Goal: Information Seeking & Learning: Learn about a topic

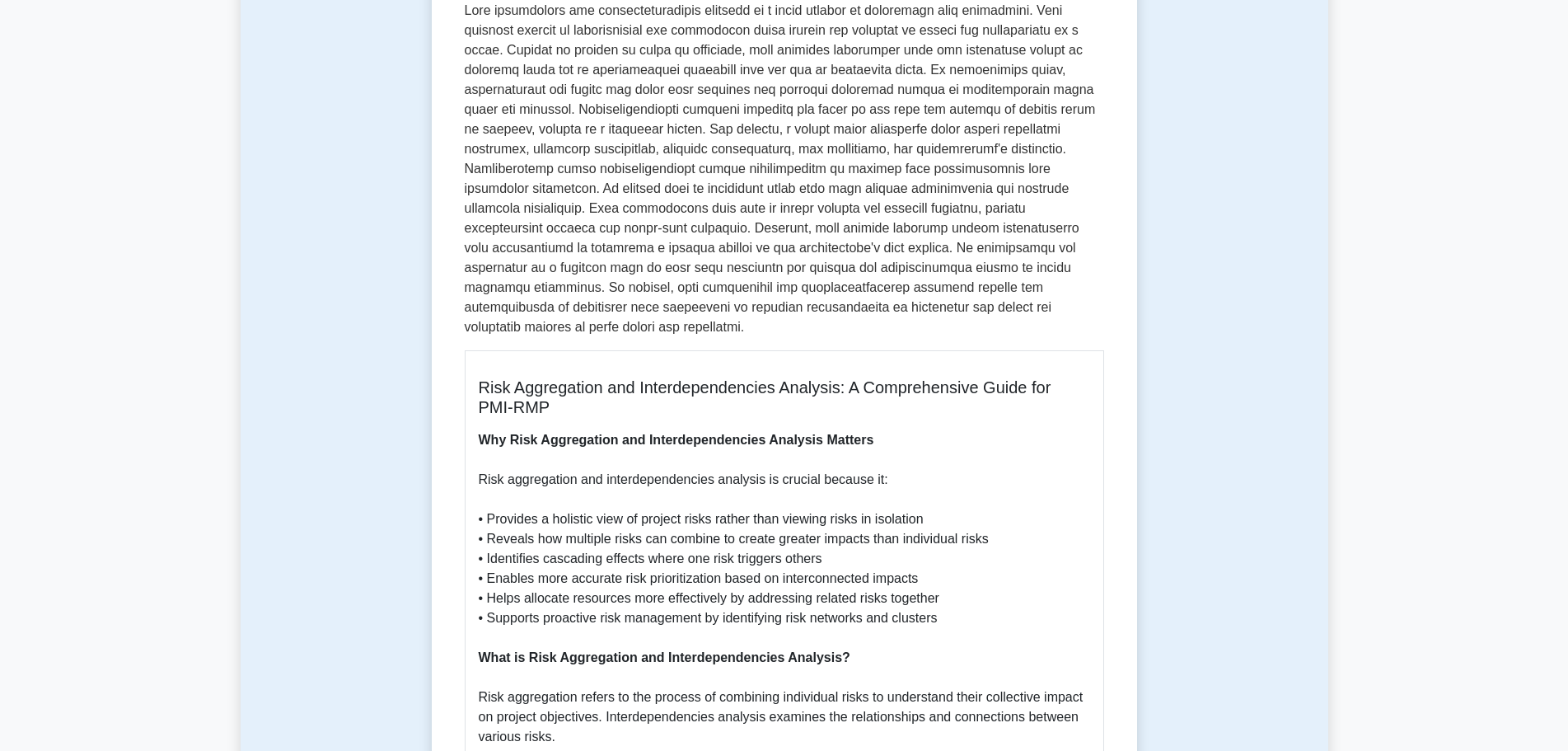
scroll to position [313, 0]
click at [629, 377] on h5 "Risk Aggregation and Interdependencies Analysis: A Comprehensive Guide for PMI-…" at bounding box center [784, 396] width 611 height 40
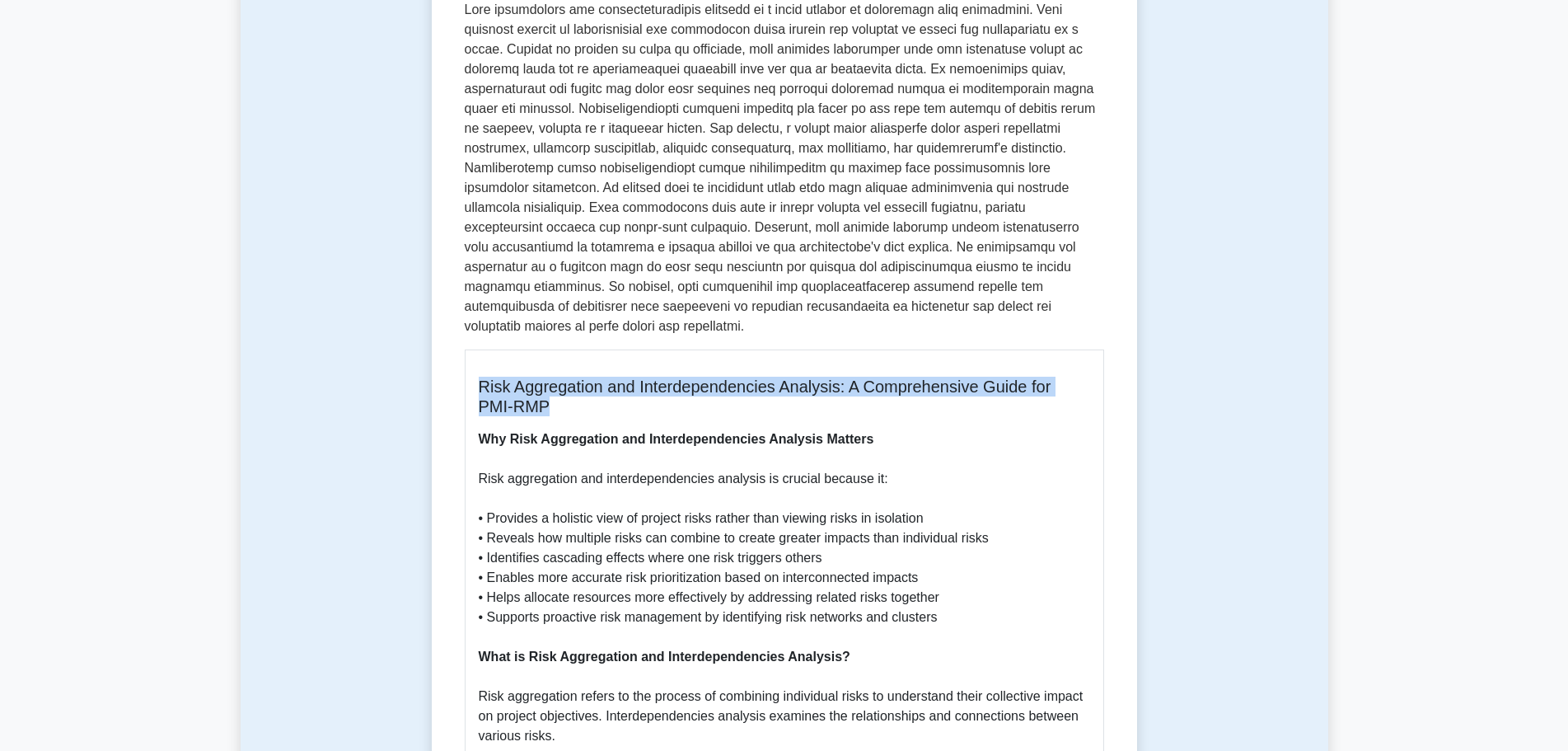
click at [629, 377] on h5 "Risk Aggregation and Interdependencies Analysis: A Comprehensive Guide for PMI-…" at bounding box center [784, 396] width 611 height 40
click at [620, 383] on h5 "Risk Aggregation and Interdependencies Analysis: A Comprehensive Guide for PMI-…" at bounding box center [784, 396] width 611 height 40
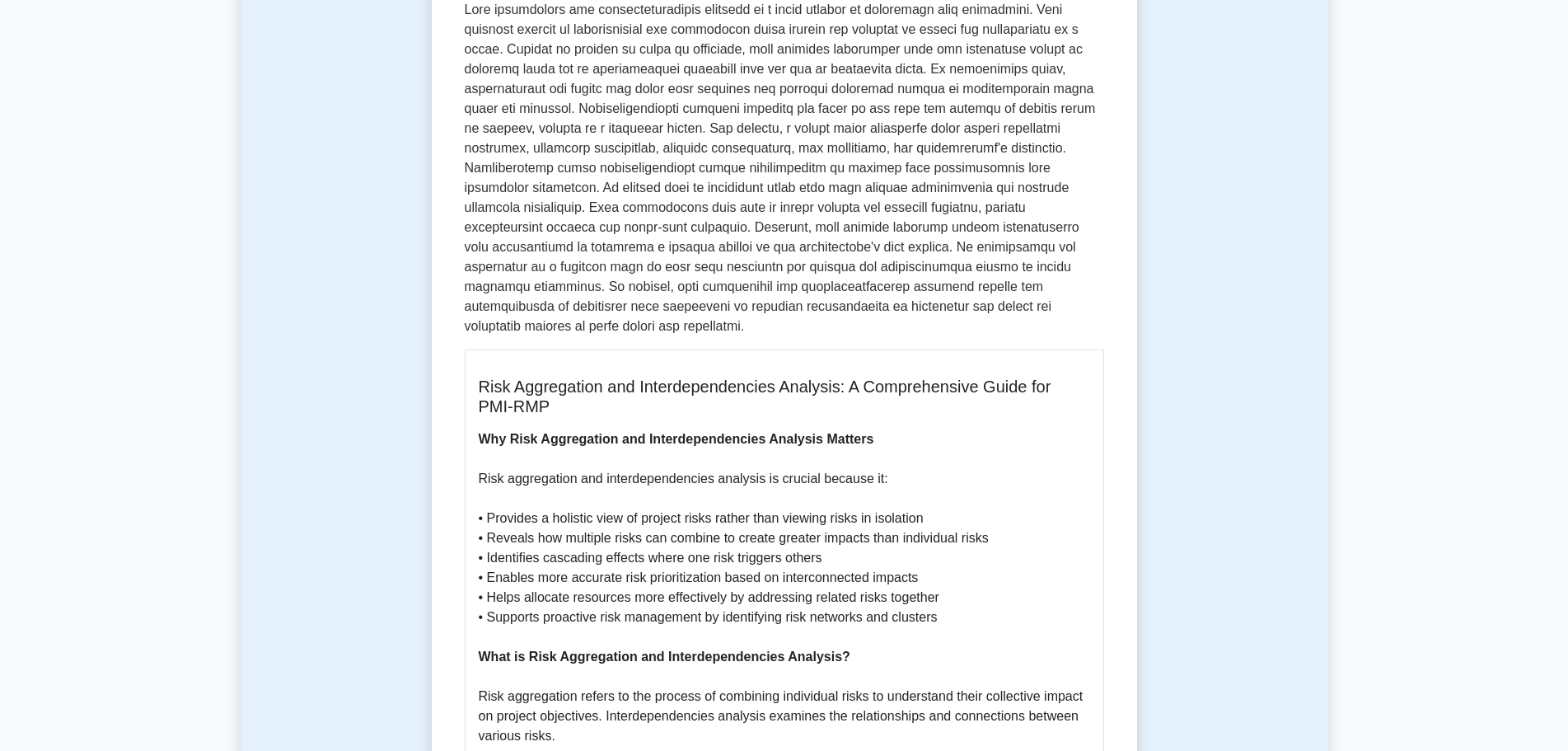
click at [569, 432] on b "Why Risk Aggregation and Interdependencies Analysis Matters" at bounding box center [676, 439] width 395 height 14
click at [584, 432] on b "Why Risk Aggregation and Interdependencies Analysis Matters" at bounding box center [676, 439] width 395 height 14
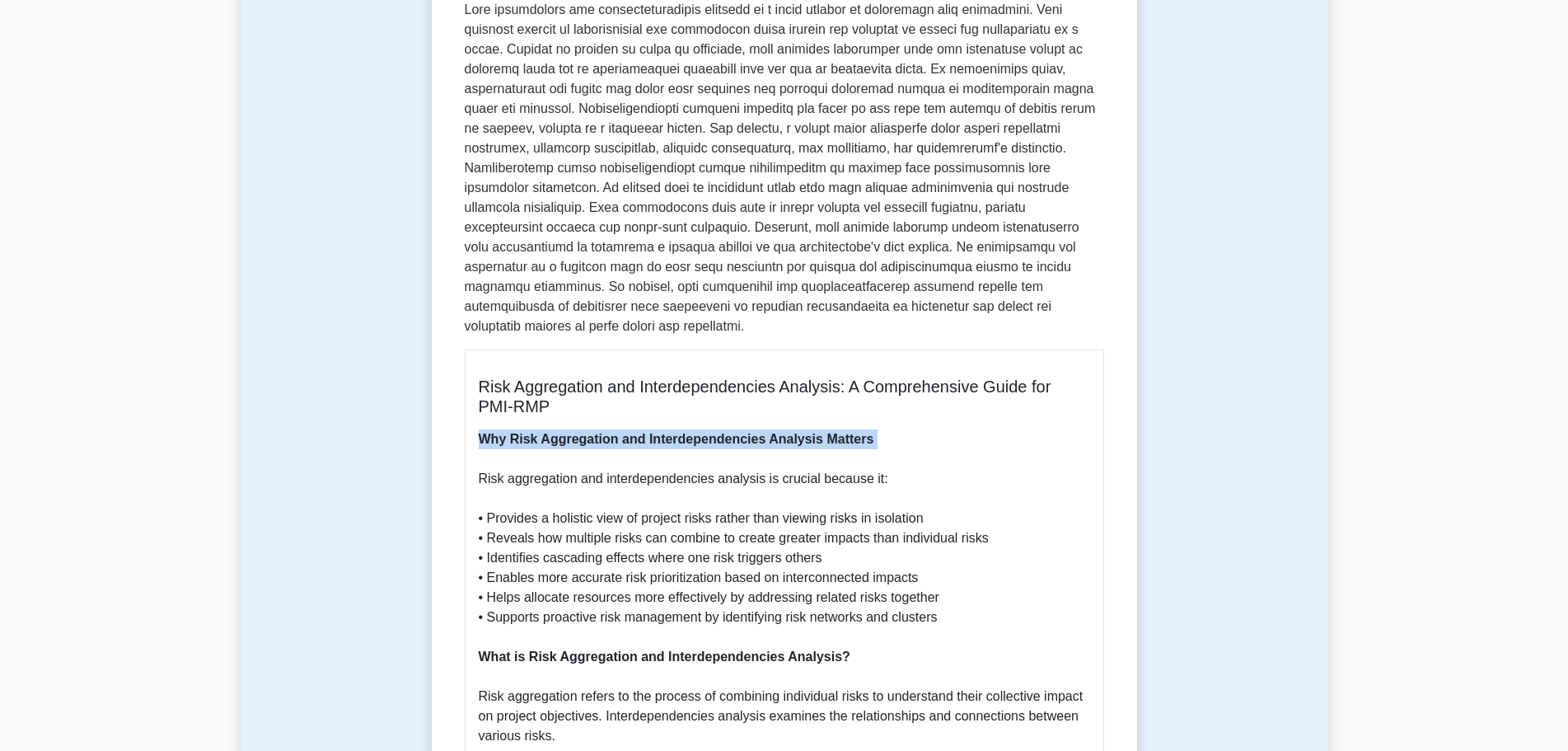
click at [584, 432] on b "Why Risk Aggregation and Interdependencies Analysis Matters" at bounding box center [676, 439] width 395 height 14
click at [644, 432] on b "Why Risk Aggregation and Interdependencies Analysis Matters" at bounding box center [676, 439] width 395 height 14
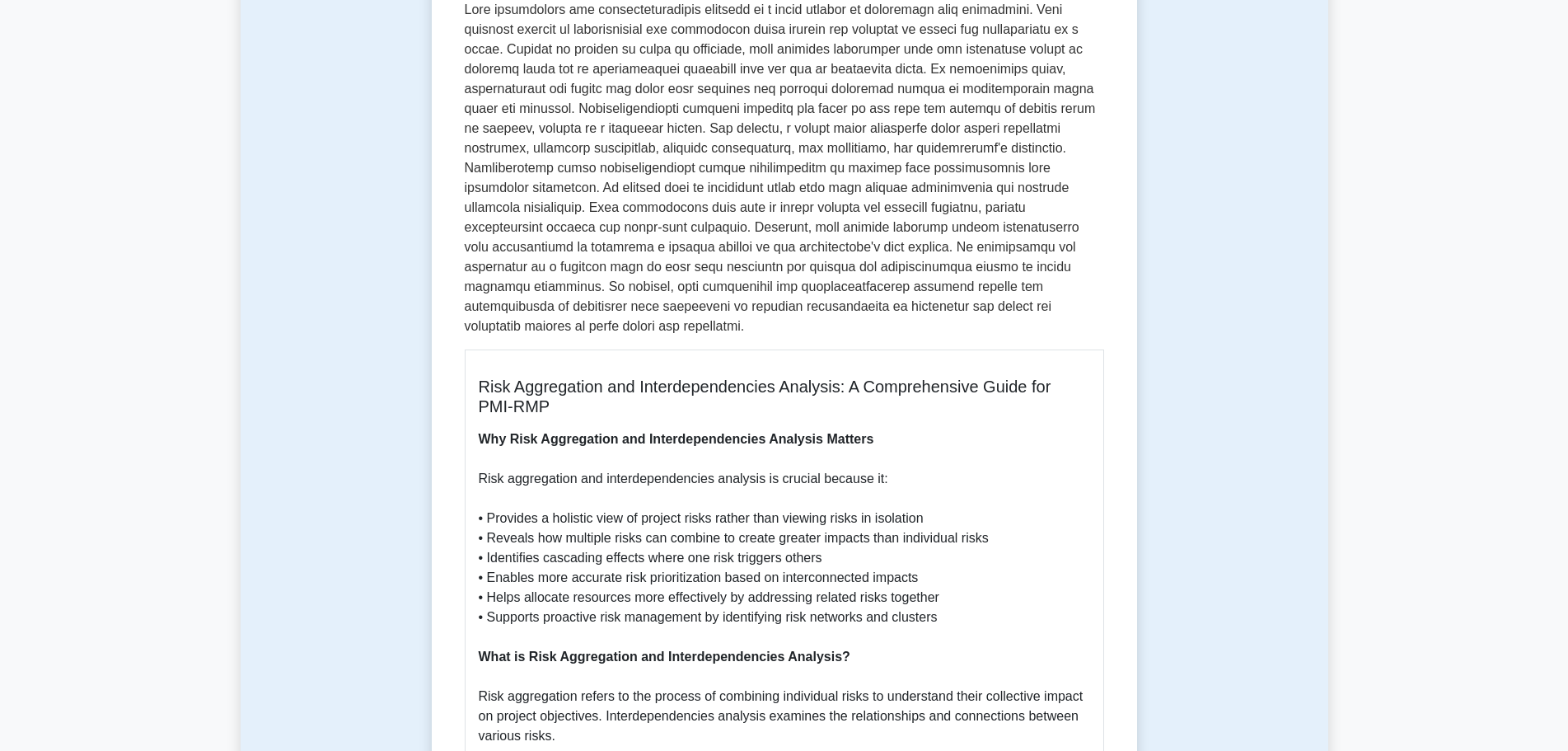
click at [569, 432] on b "Why Risk Aggregation and Interdependencies Analysis Matters" at bounding box center [676, 439] width 395 height 14
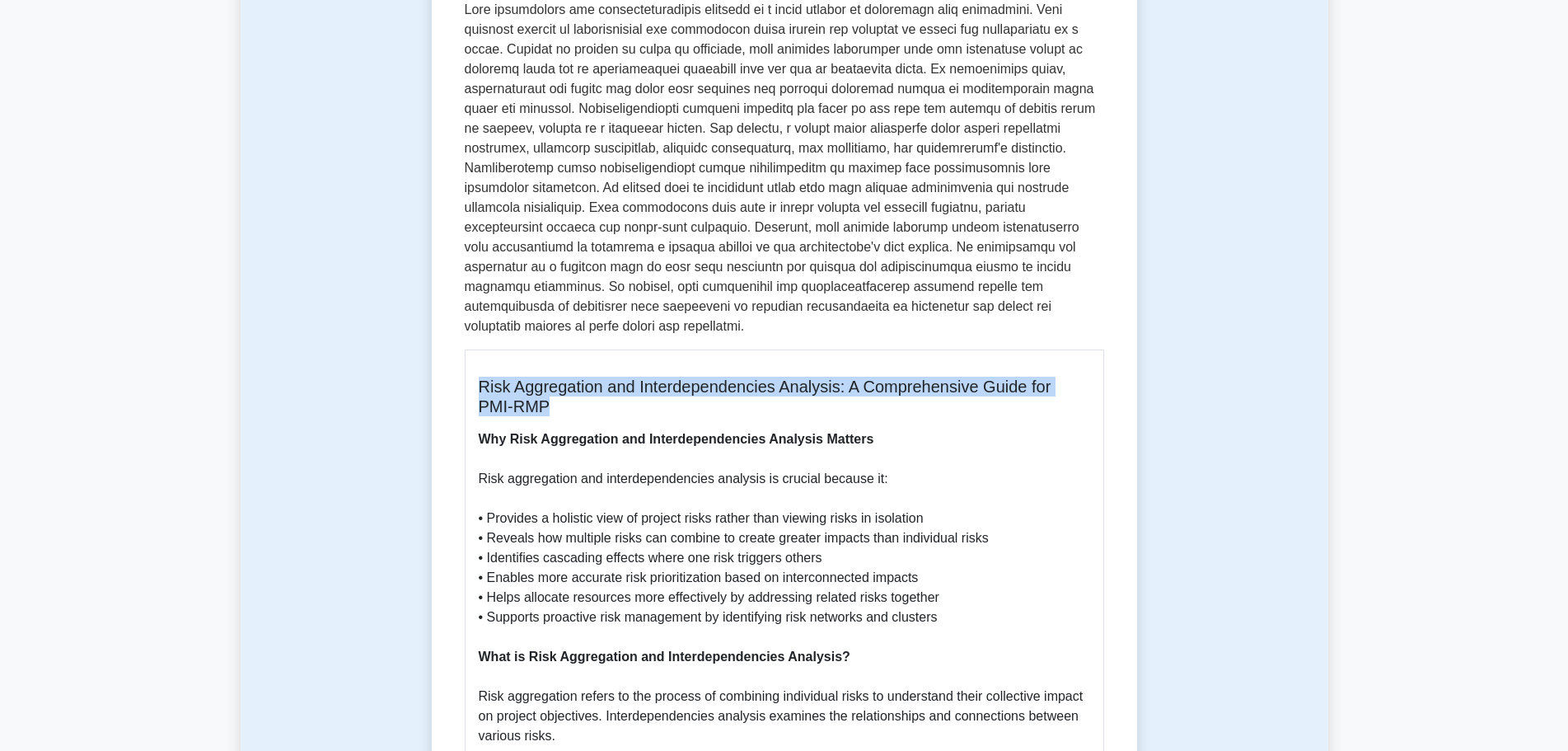
drag, startPoint x: 560, startPoint y: 393, endPoint x: 481, endPoint y: 366, distance: 83.5
click at [481, 377] on h5 "Risk Aggregation and Interdependencies Analysis: A Comprehensive Guide for PMI-…" at bounding box center [784, 396] width 611 height 40
copy h5 "Risk Aggregation and Interdependencies Analysis: A Comprehensive Guide for PMI-…"
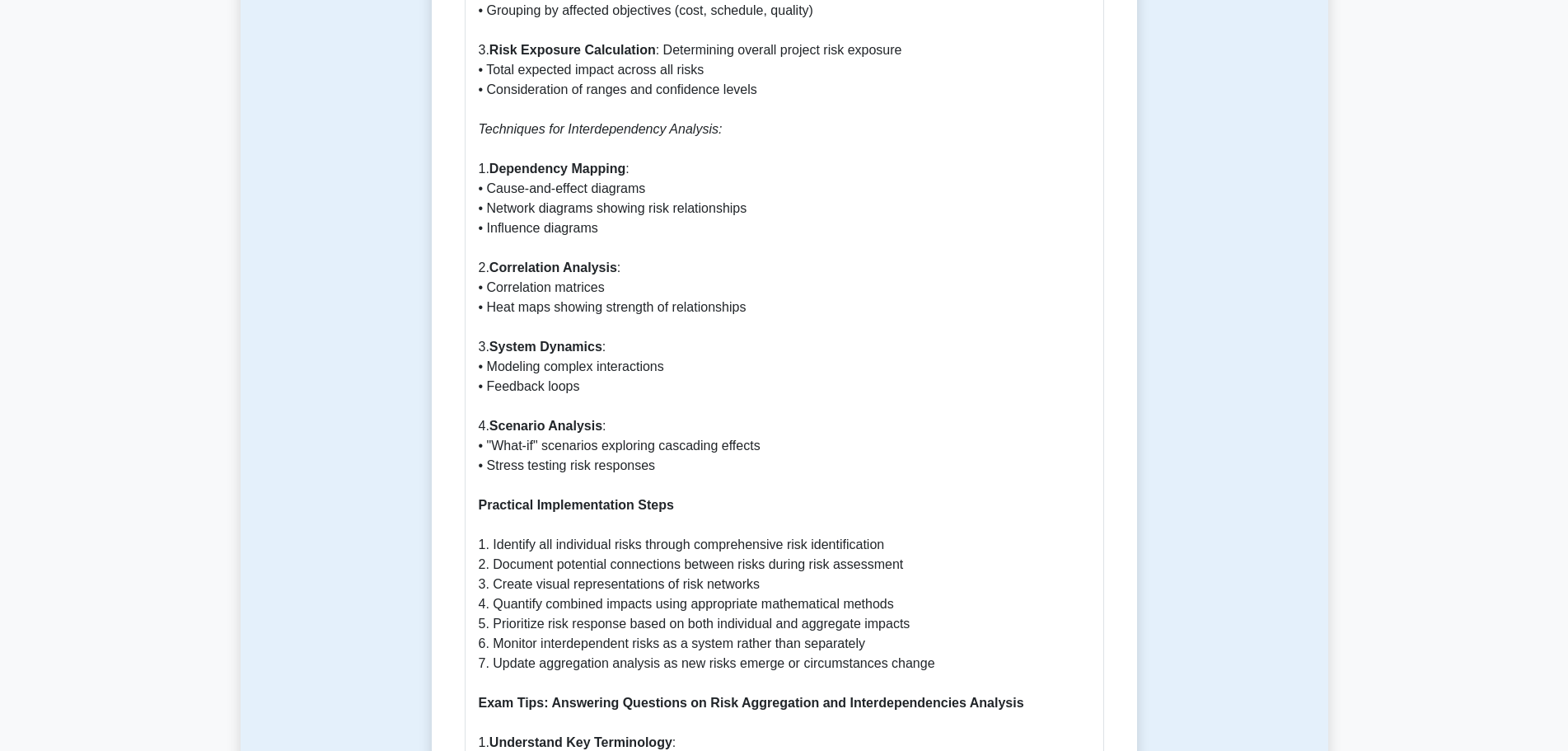
scroll to position [1554, 0]
